Goal: Transaction & Acquisition: Purchase product/service

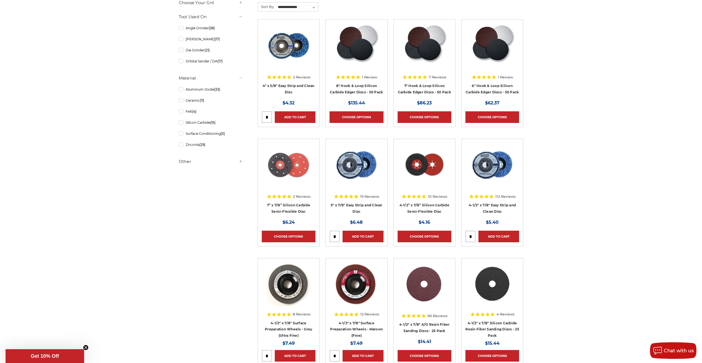
scroll to position [304, 0]
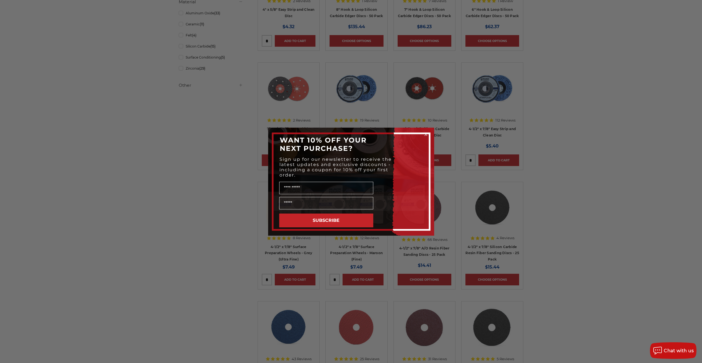
click at [427, 134] on circle "Close dialog" at bounding box center [425, 134] width 5 height 5
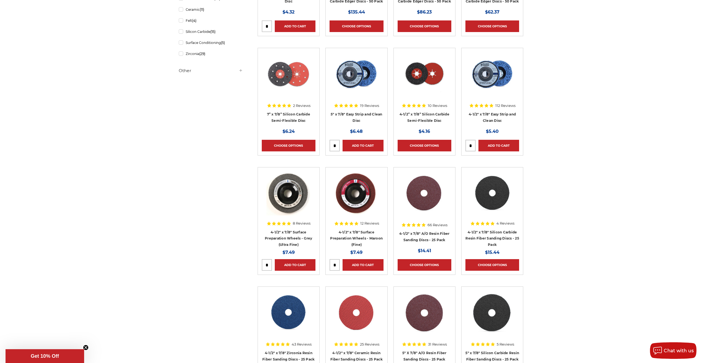
scroll to position [332, 0]
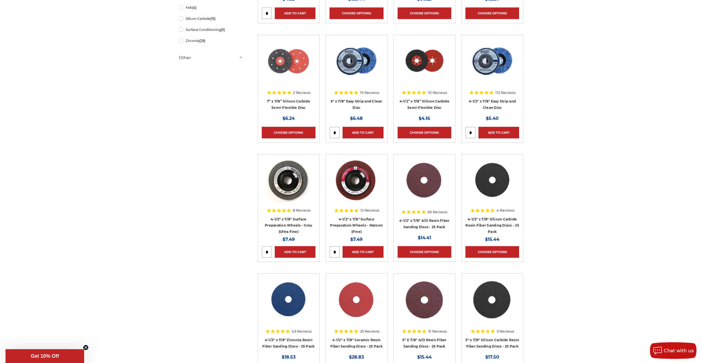
click at [499, 186] on img at bounding box center [492, 180] width 45 height 44
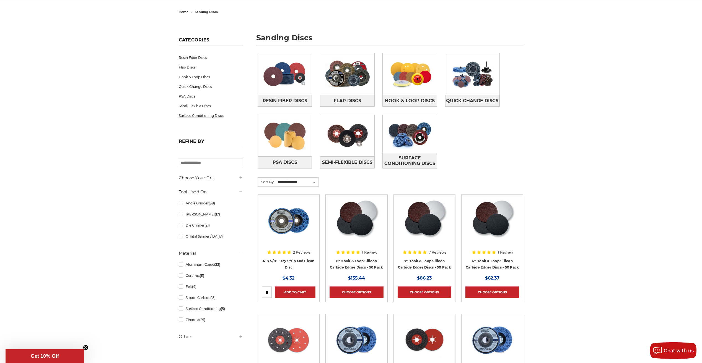
scroll to position [83, 0]
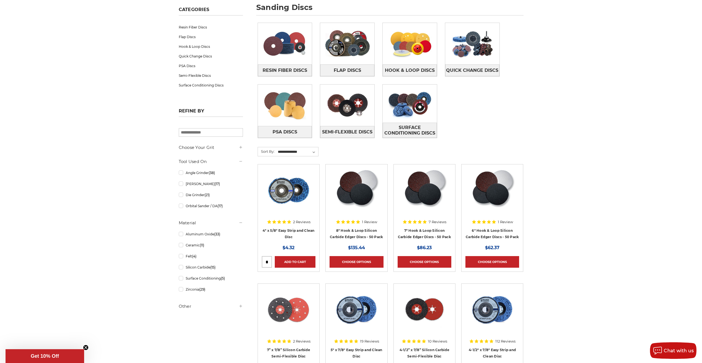
click at [183, 307] on h5 "Other" at bounding box center [211, 306] width 64 height 7
